Goal: Information Seeking & Learning: Learn about a topic

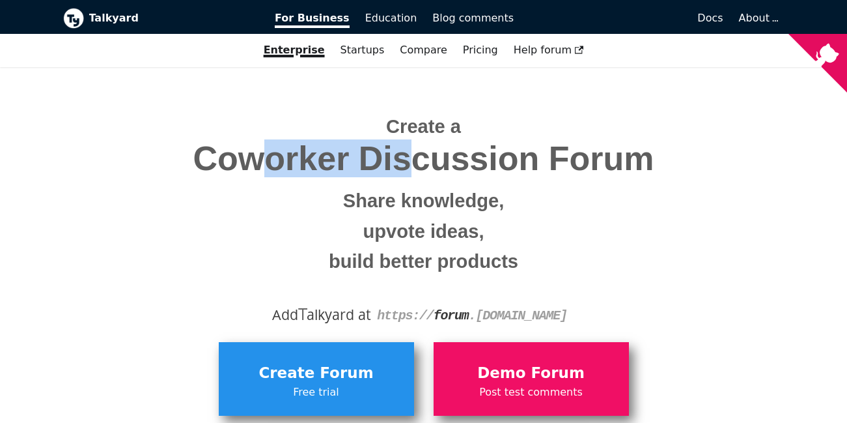
drag, startPoint x: 253, startPoint y: 160, endPoint x: 444, endPoint y: 170, distance: 191.7
click at [444, 170] on span "Coworker Discussion Forum" at bounding box center [424, 158] width 702 height 37
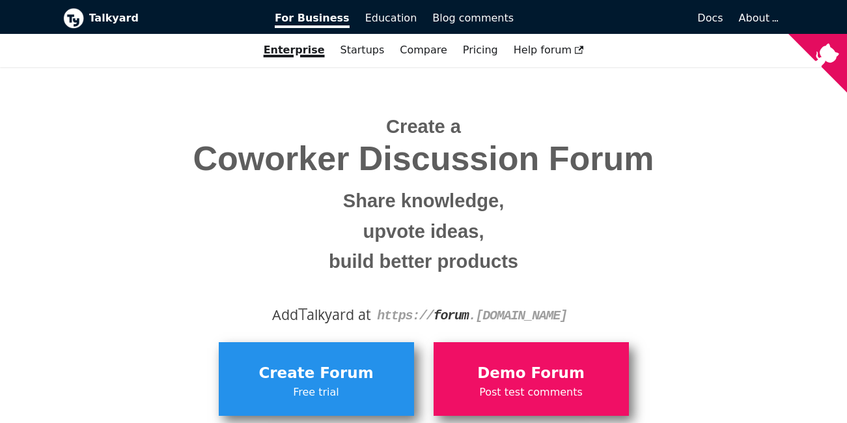
click at [588, 176] on span "Coworker Discussion Forum" at bounding box center [424, 158] width 702 height 37
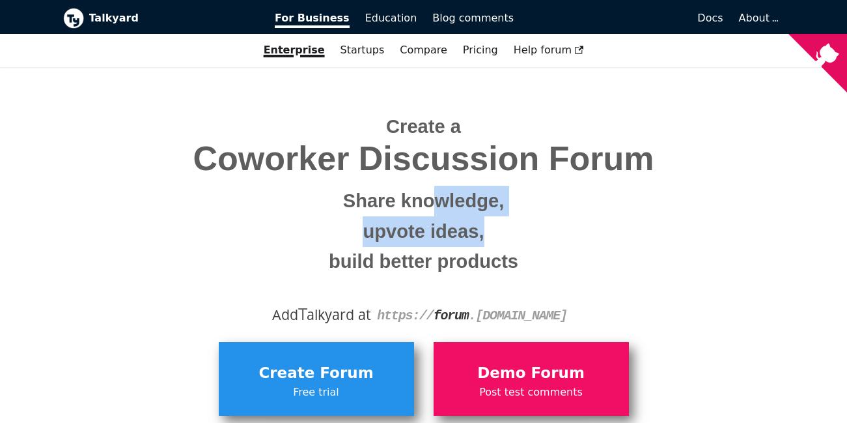
drag, startPoint x: 435, startPoint y: 211, endPoint x: 520, endPoint y: 227, distance: 86.1
click at [520, 227] on span "Create a Coworker Discussion Forum Share knowledge, upvote ideas, build better …" at bounding box center [424, 189] width 702 height 174
click at [421, 240] on small "upvote ideas," at bounding box center [424, 231] width 702 height 31
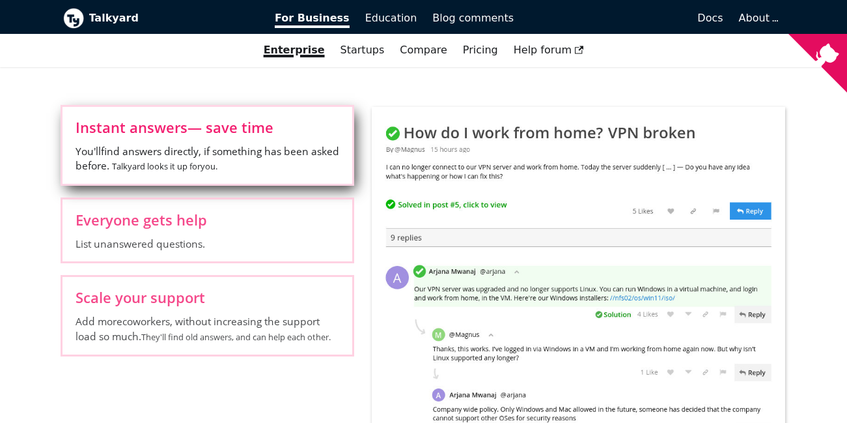
scroll to position [566, 0]
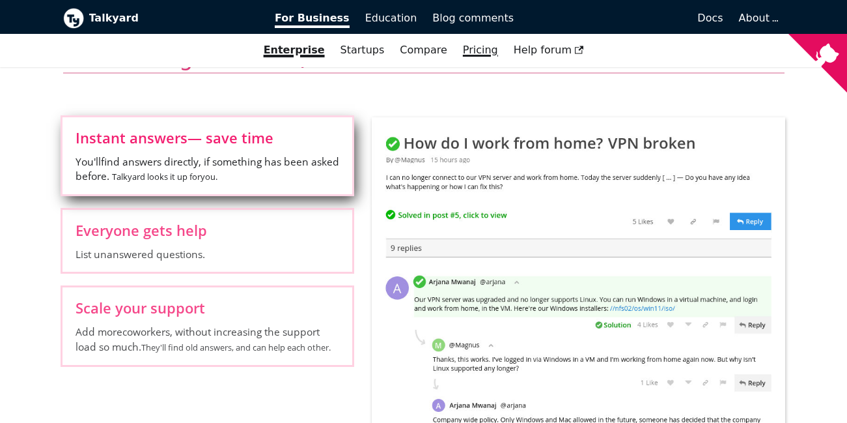
click at [465, 49] on link "Pricing" at bounding box center [480, 50] width 51 height 22
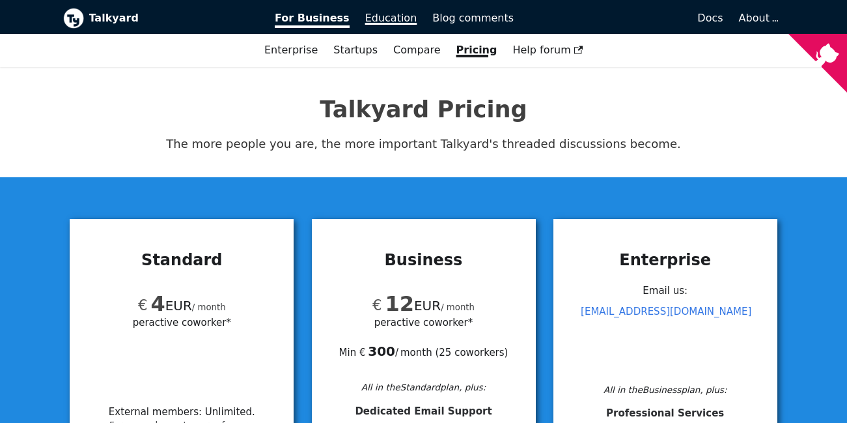
click at [375, 21] on span "Education" at bounding box center [391, 18] width 52 height 12
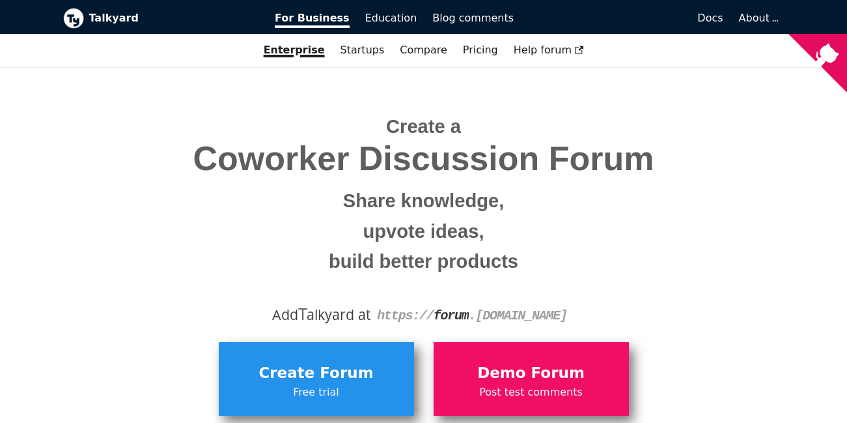
scroll to position [566, 0]
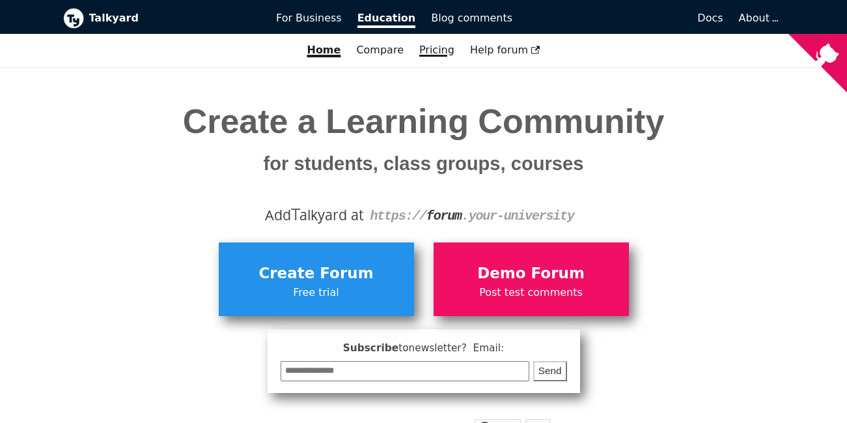
click at [434, 49] on link "Pricing" at bounding box center [436, 50] width 51 height 22
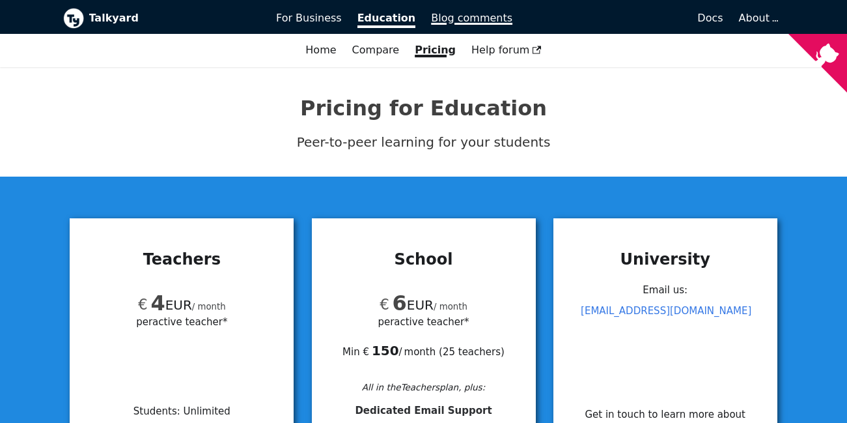
click at [458, 22] on span "Blog comments" at bounding box center [471, 18] width 81 height 12
